Goal: Task Accomplishment & Management: Manage account settings

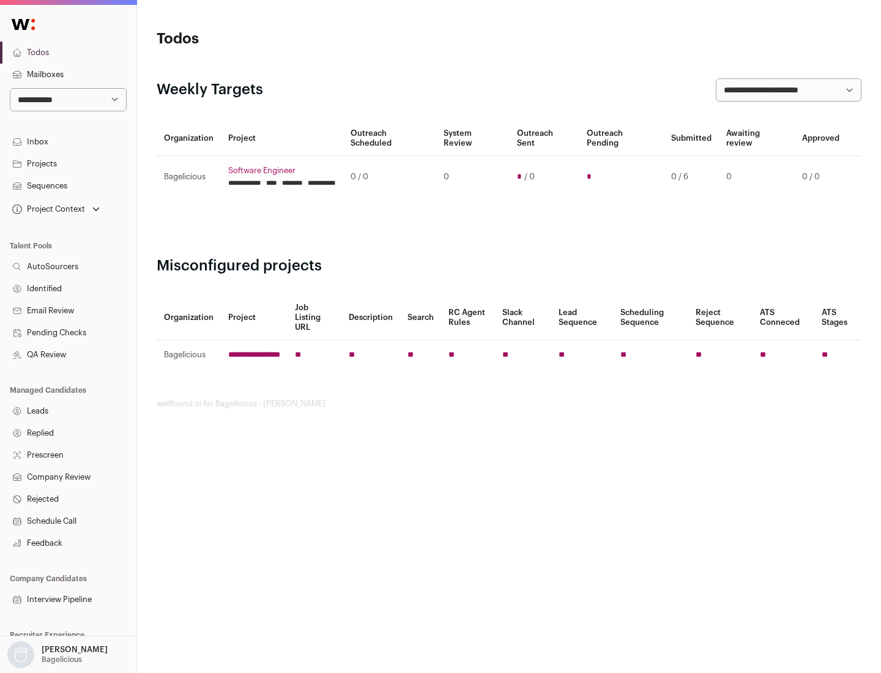
click at [68, 163] on link "Projects" at bounding box center [68, 164] width 136 height 22
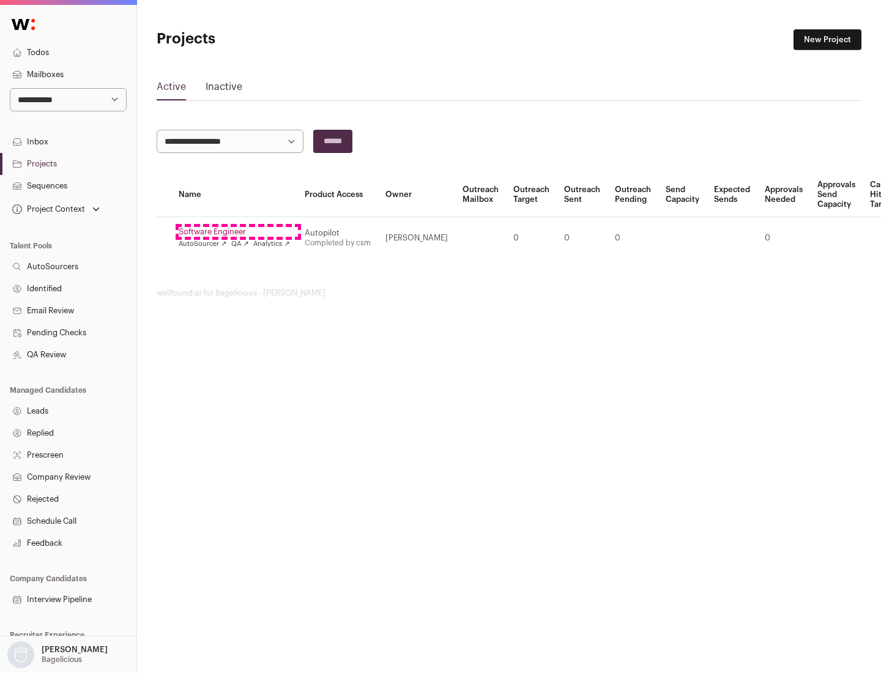
click at [238, 232] on link "Software Engineer" at bounding box center [234, 232] width 111 height 10
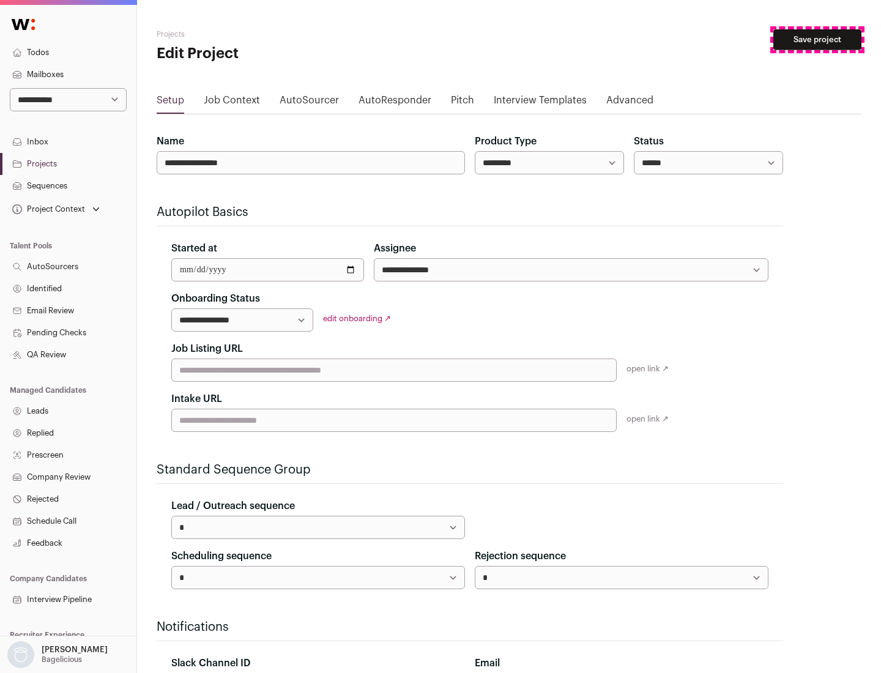
click at [817, 40] on button "Save project" at bounding box center [817, 39] width 88 height 21
